Goal: Transaction & Acquisition: Book appointment/travel/reservation

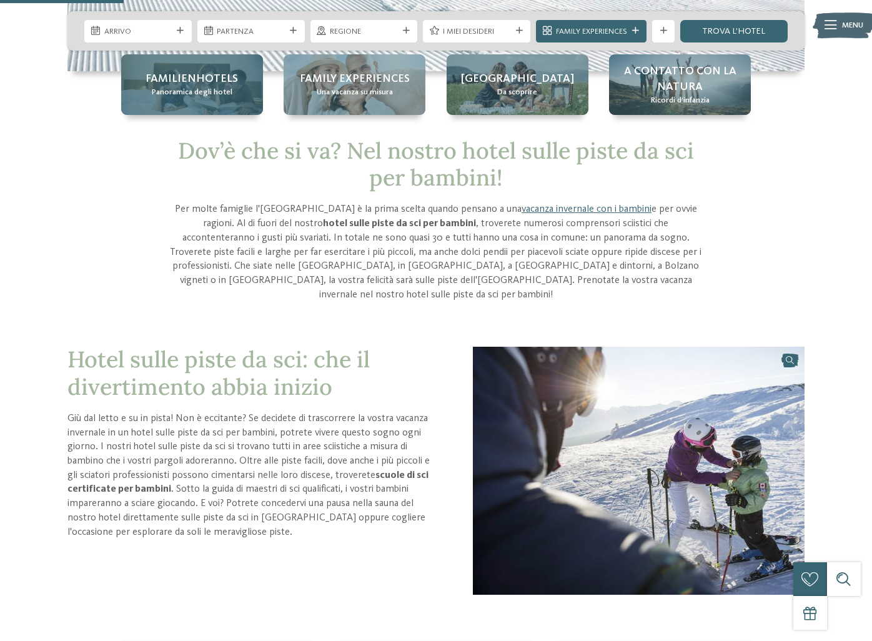
scroll to position [407, 0]
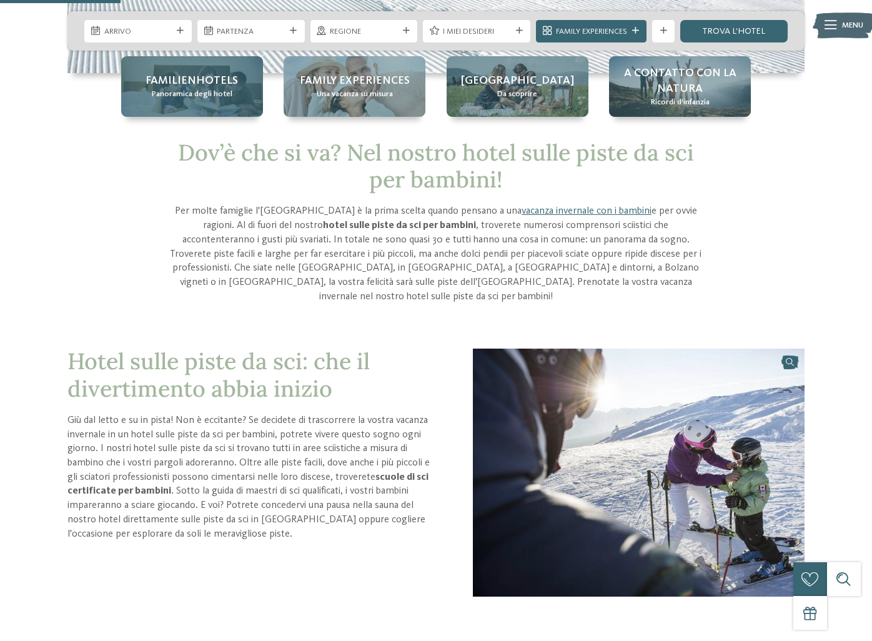
click at [215, 84] on span "Familienhotels" at bounding box center [191, 81] width 92 height 16
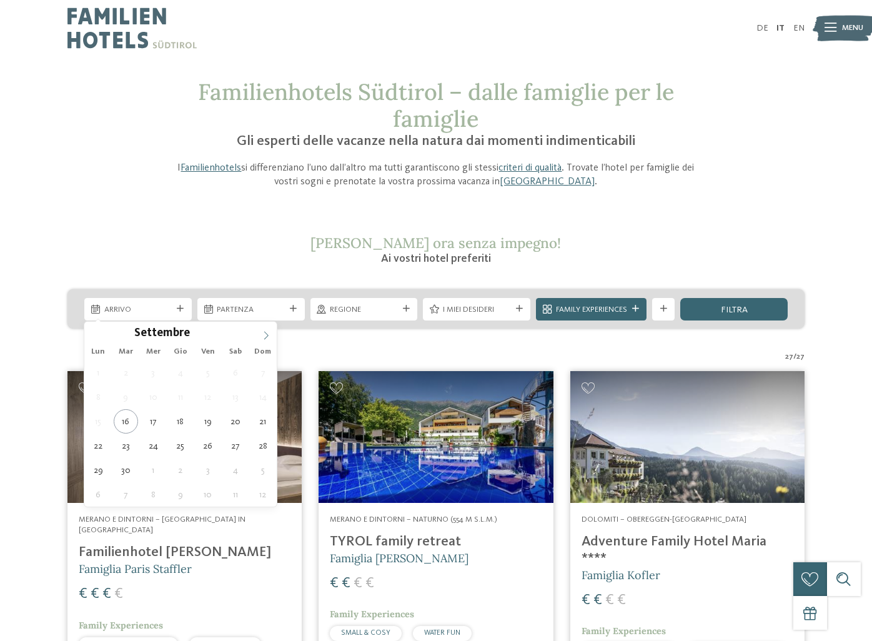
click at [265, 340] on icon at bounding box center [266, 335] width 9 height 9
type input "****"
click at [265, 340] on icon at bounding box center [266, 335] width 9 height 9
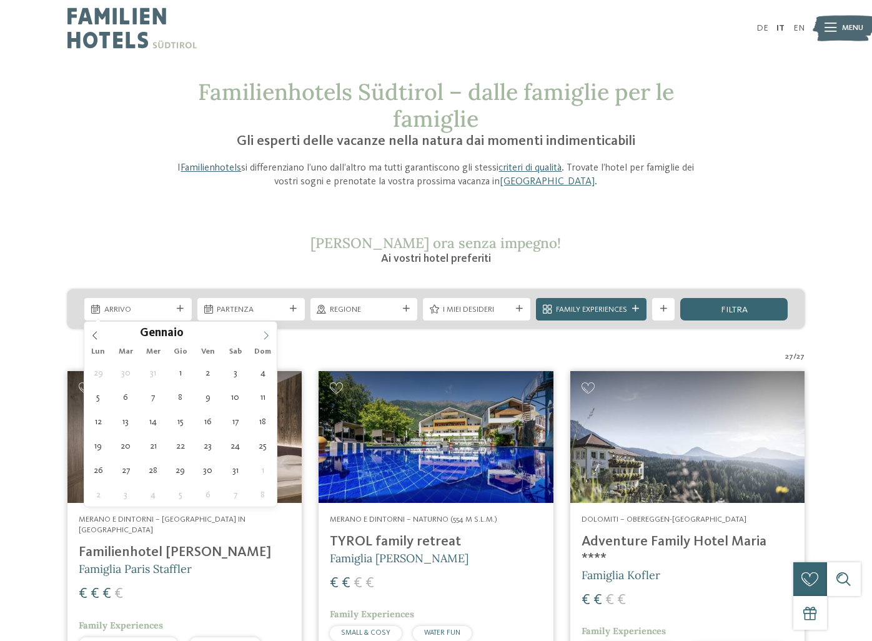
click at [265, 340] on icon at bounding box center [266, 335] width 9 height 9
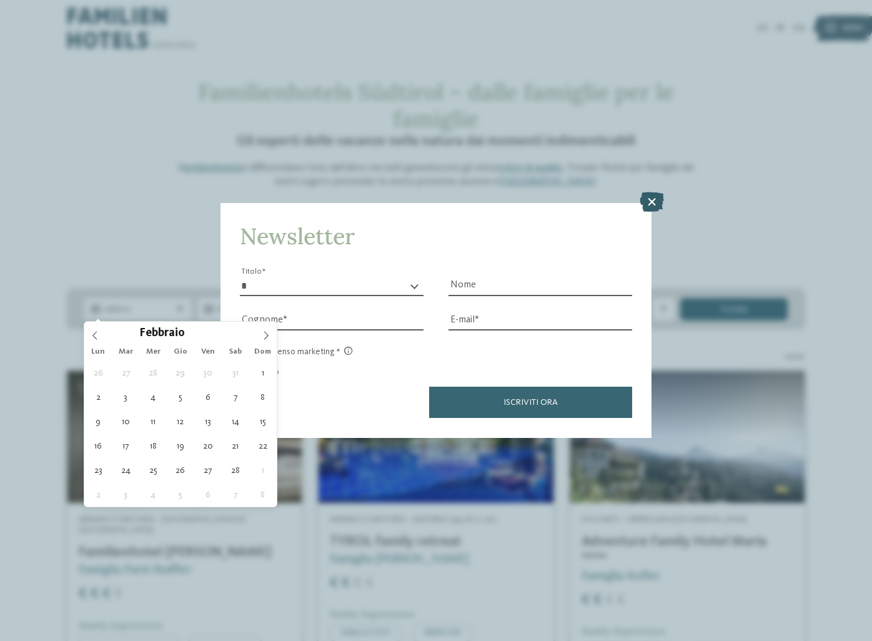
click at [652, 200] on icon at bounding box center [651, 202] width 24 height 20
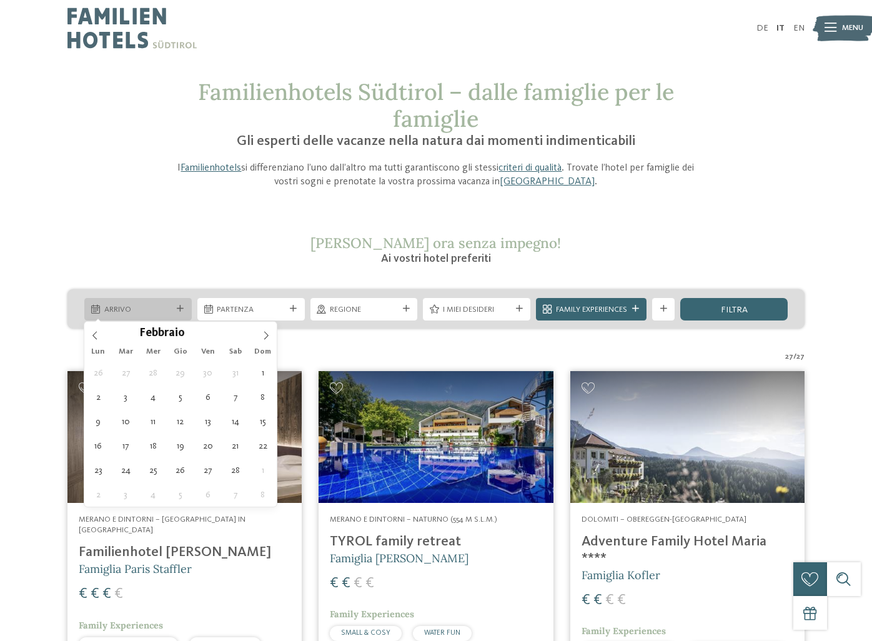
click at [162, 309] on span "Arrivo" at bounding box center [138, 309] width 68 height 11
type div "15.02.2026"
type input "****"
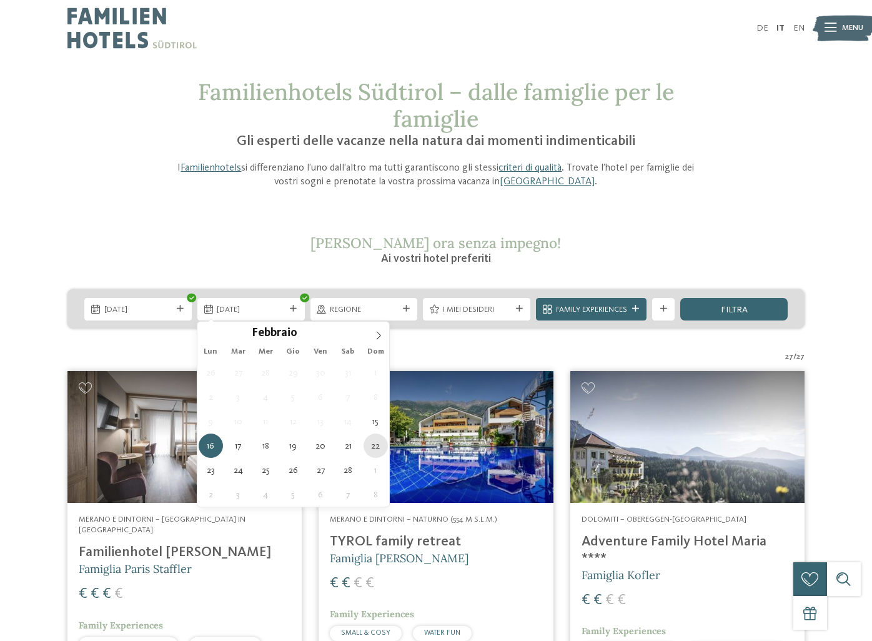
type div "22.02.2026"
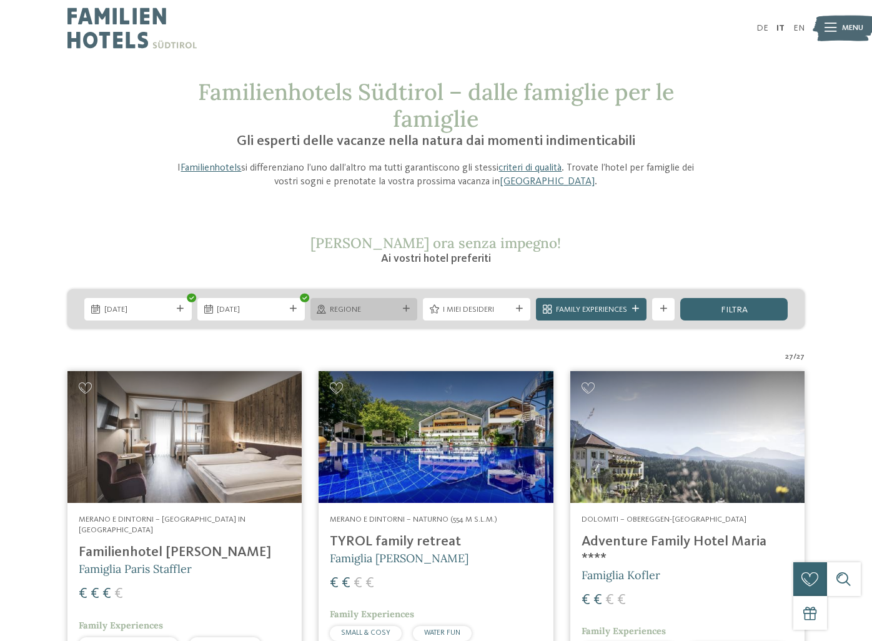
click at [355, 310] on span "Regione" at bounding box center [364, 309] width 68 height 11
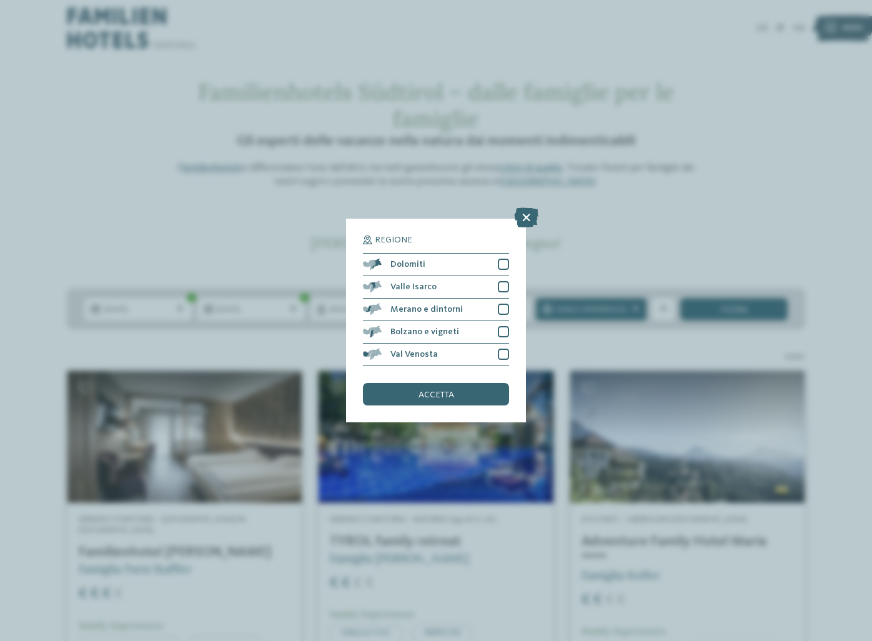
click at [523, 219] on icon at bounding box center [526, 217] width 24 height 20
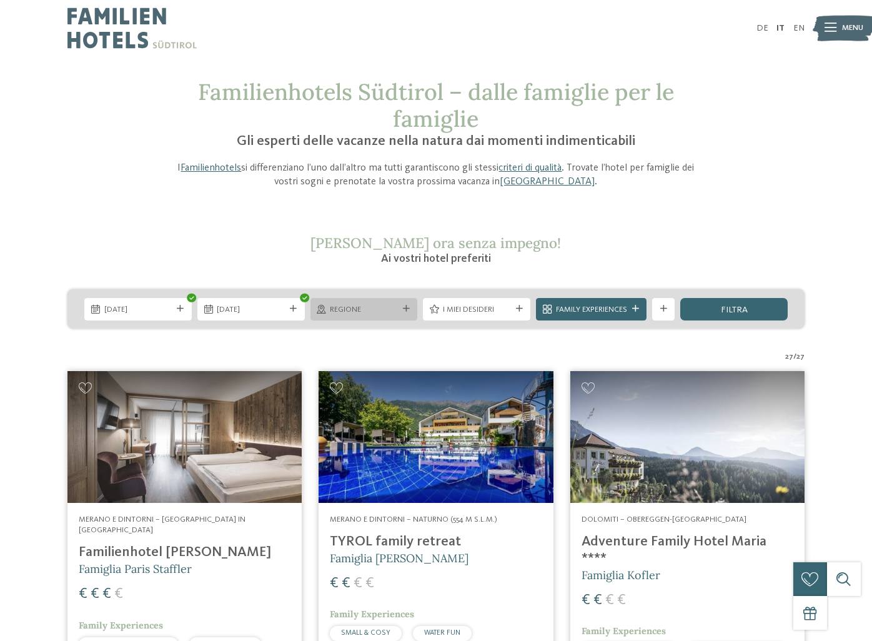
click at [387, 301] on div "Regione" at bounding box center [363, 309] width 107 height 22
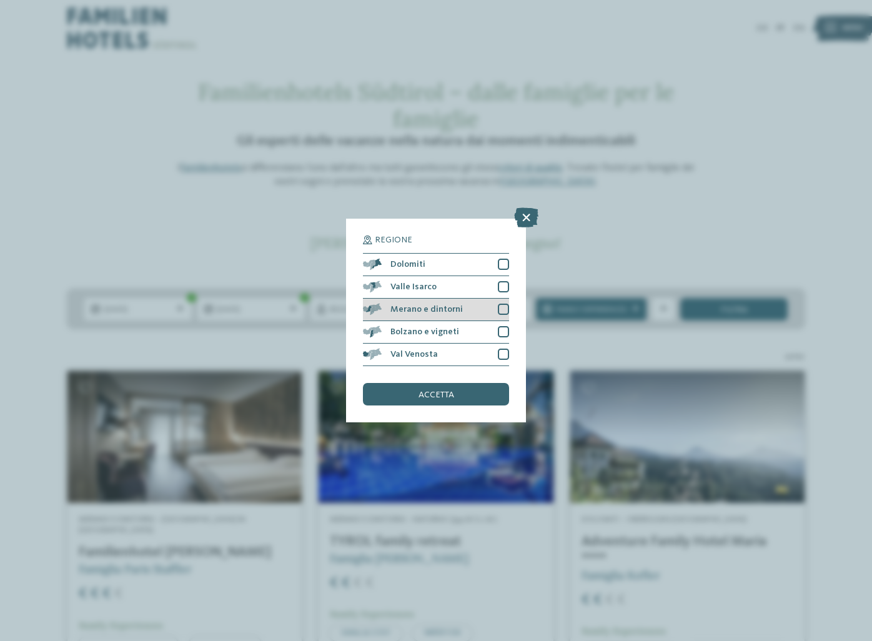
drag, startPoint x: 503, startPoint y: 268, endPoint x: 501, endPoint y: 298, distance: 30.1
click at [503, 268] on div at bounding box center [503, 263] width 11 height 11
click at [504, 291] on div at bounding box center [503, 286] width 11 height 11
drag, startPoint x: 504, startPoint y: 313, endPoint x: 503, endPoint y: 330, distance: 17.0
click at [504, 313] on div at bounding box center [503, 308] width 11 height 11
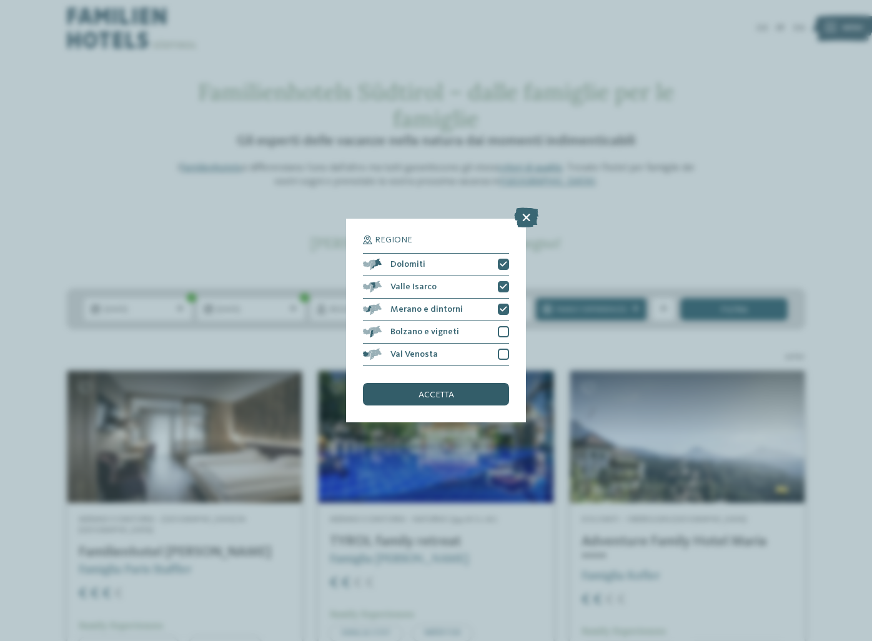
drag, startPoint x: 503, startPoint y: 330, endPoint x: 503, endPoint y: 382, distance: 52.5
click at [503, 331] on div at bounding box center [503, 331] width 11 height 11
click at [504, 362] on div "Val Venosta" at bounding box center [436, 354] width 146 height 22
click at [478, 393] on div "accetta" at bounding box center [436, 394] width 146 height 22
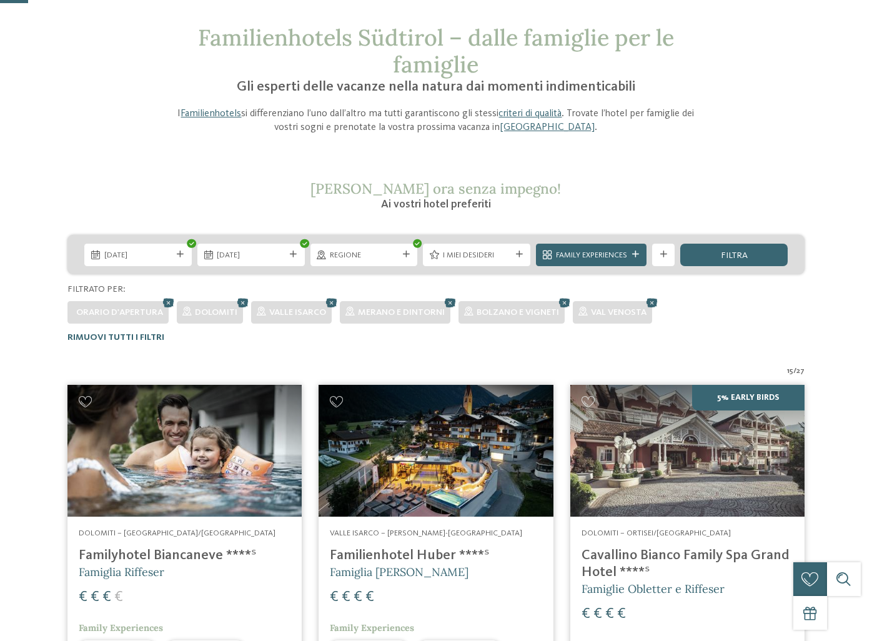
scroll to position [49, 0]
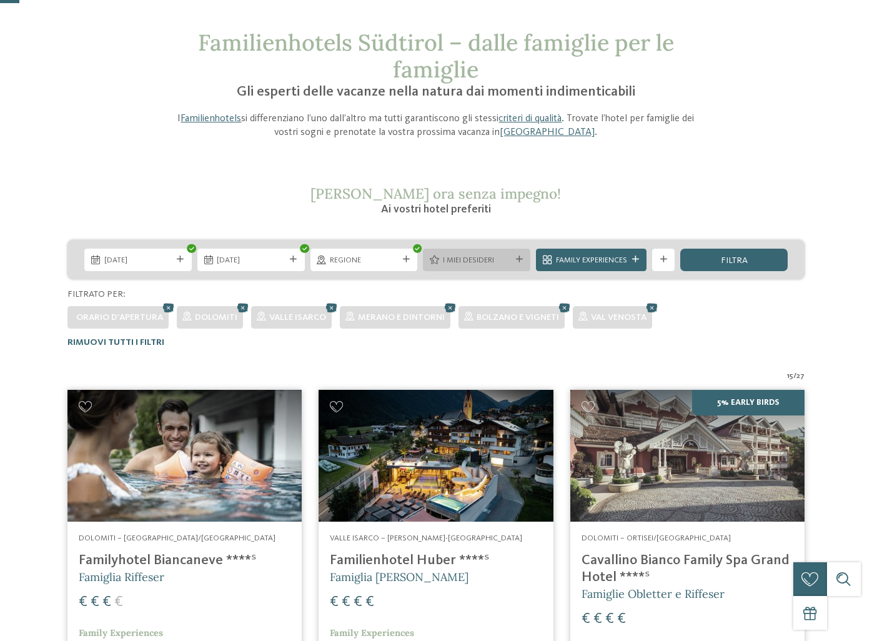
click at [476, 257] on span "I miei desideri" at bounding box center [477, 260] width 68 height 11
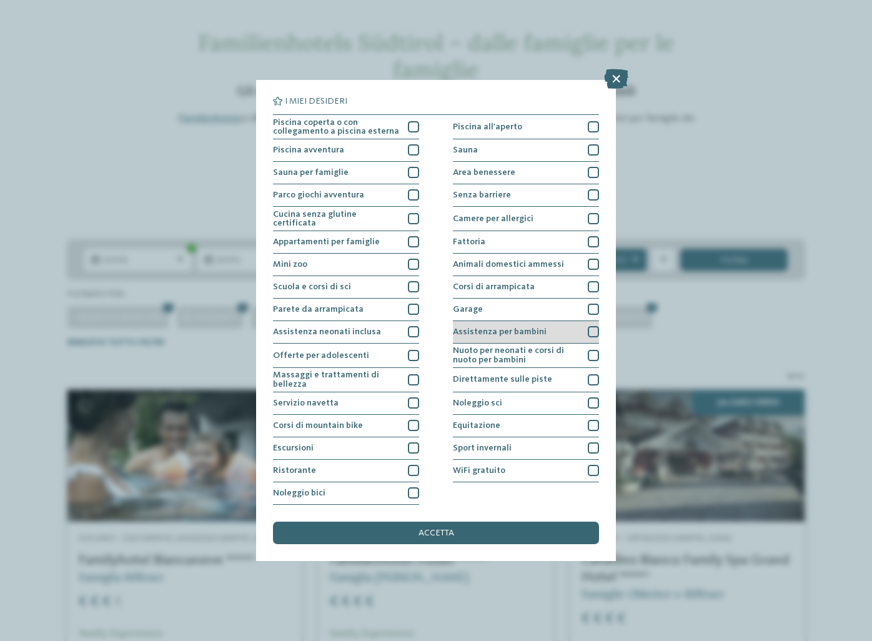
click at [544, 335] on div "Assistenza per bambini" at bounding box center [526, 332] width 146 height 22
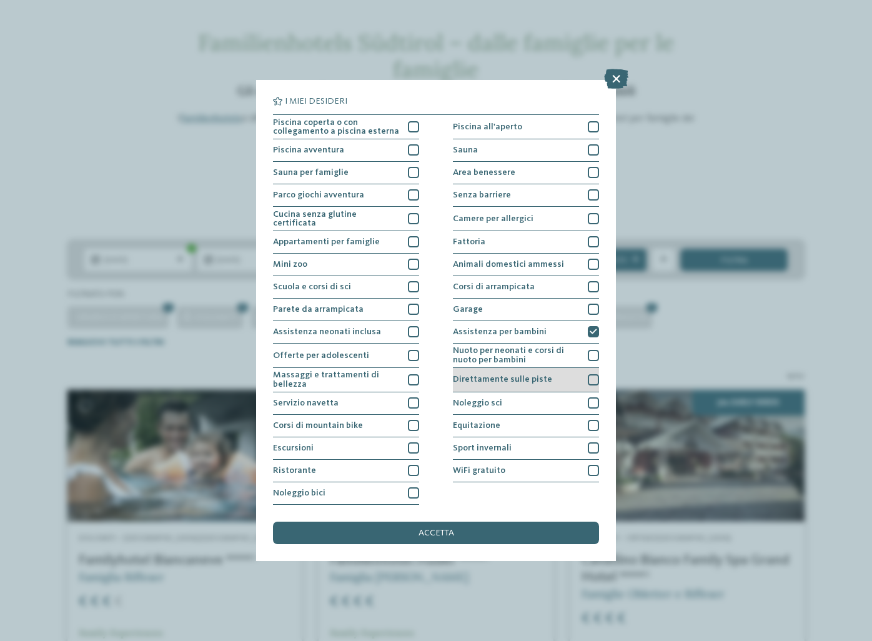
click at [541, 376] on span "Direttamente sulle piste" at bounding box center [502, 379] width 99 height 9
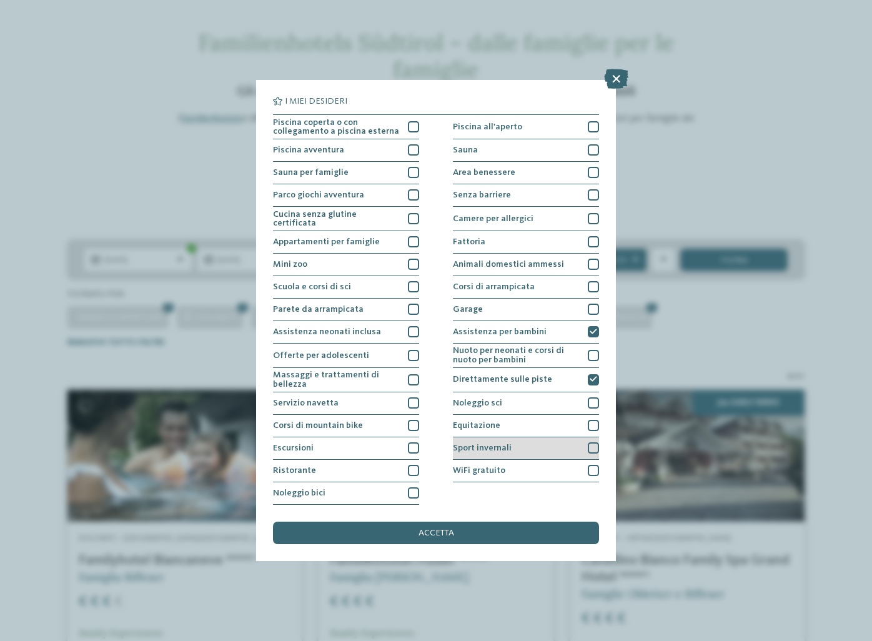
click at [511, 443] on div "Sport invernali" at bounding box center [526, 448] width 146 height 22
click at [350, 286] on div "Scuola e corsi di sci" at bounding box center [346, 287] width 146 height 22
click at [373, 288] on div "Scuola e corsi di sci" at bounding box center [346, 287] width 146 height 22
click at [425, 533] on span "accetta" at bounding box center [436, 532] width 36 height 9
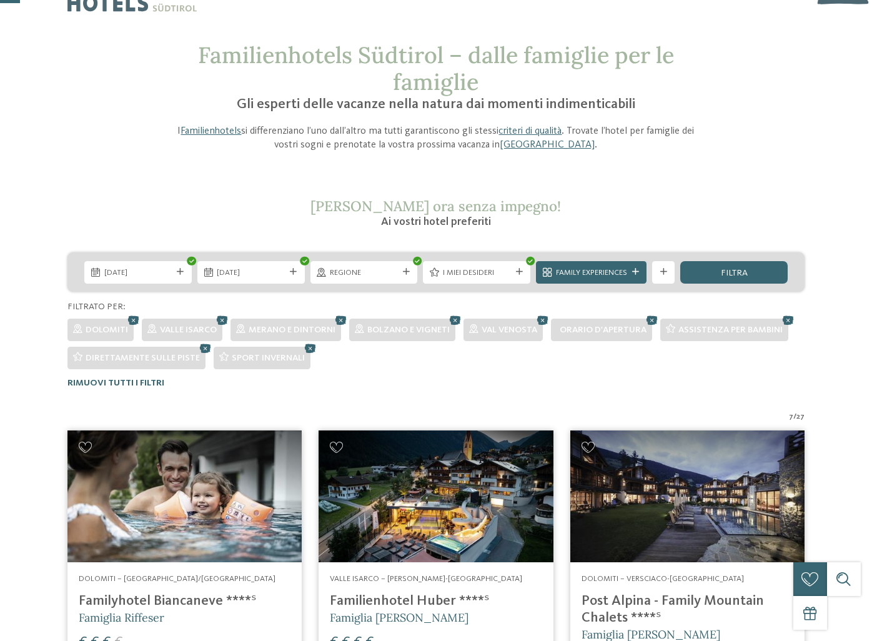
scroll to position [36, 0]
